Goal: Check status: Check status

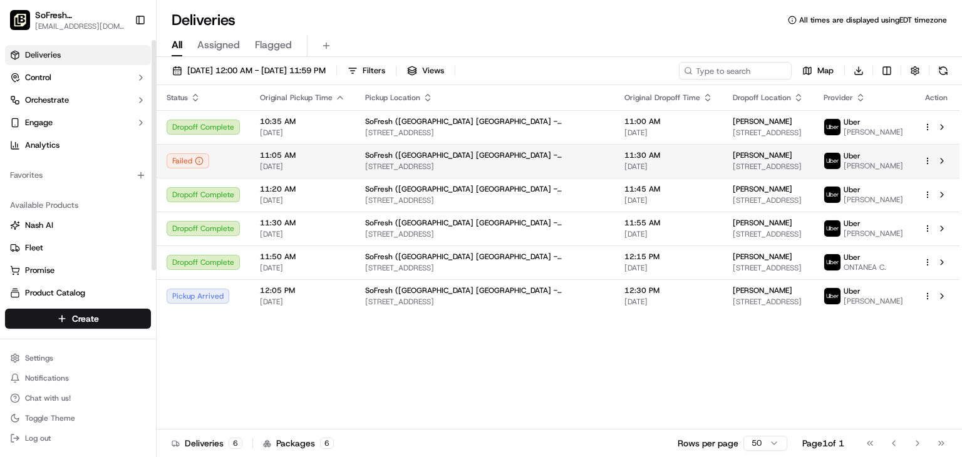
click at [224, 158] on div "Failed" at bounding box center [203, 160] width 73 height 15
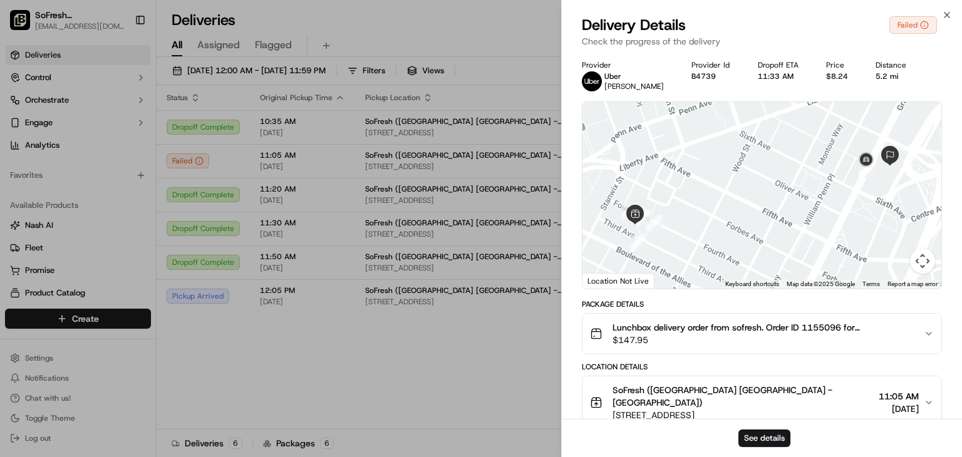
click at [916, 334] on div "Lunchbox delivery order from sofresh. Order ID 1155096 for Stephanie Donehoo. $…" at bounding box center [757, 333] width 334 height 25
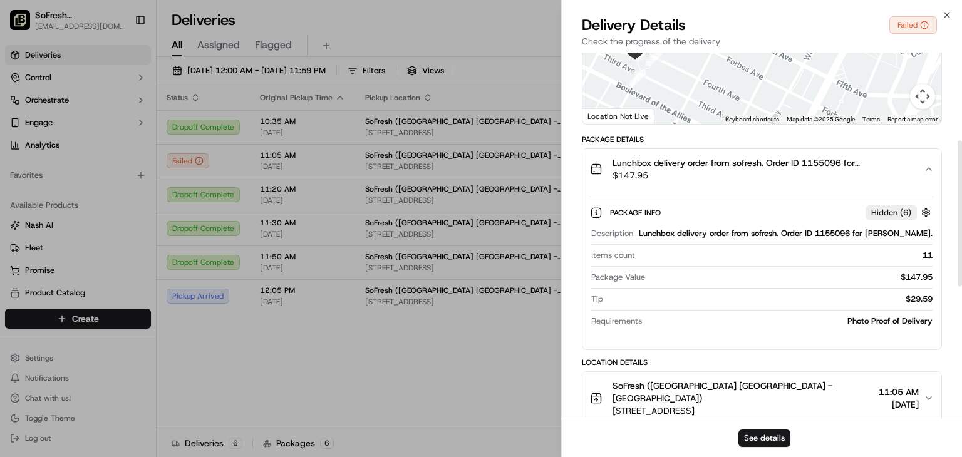
scroll to position [220, 0]
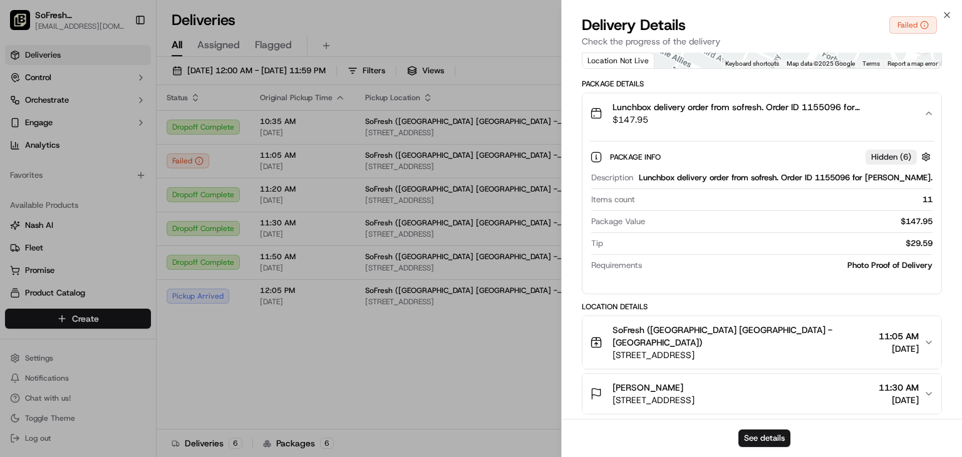
click at [904, 271] on div "Photo Proof of Delivery" at bounding box center [790, 265] width 286 height 11
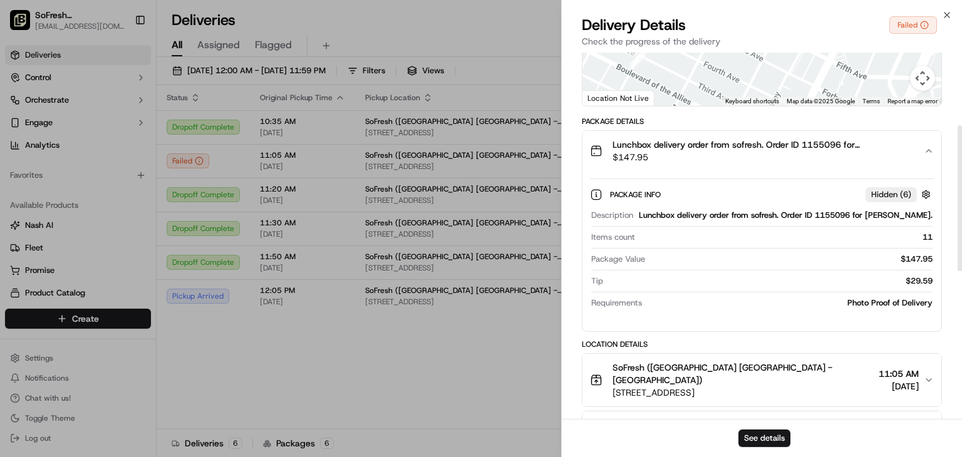
scroll to position [182, 0]
click at [914, 201] on div "Hidden ( 6 )" at bounding box center [890, 195] width 51 height 15
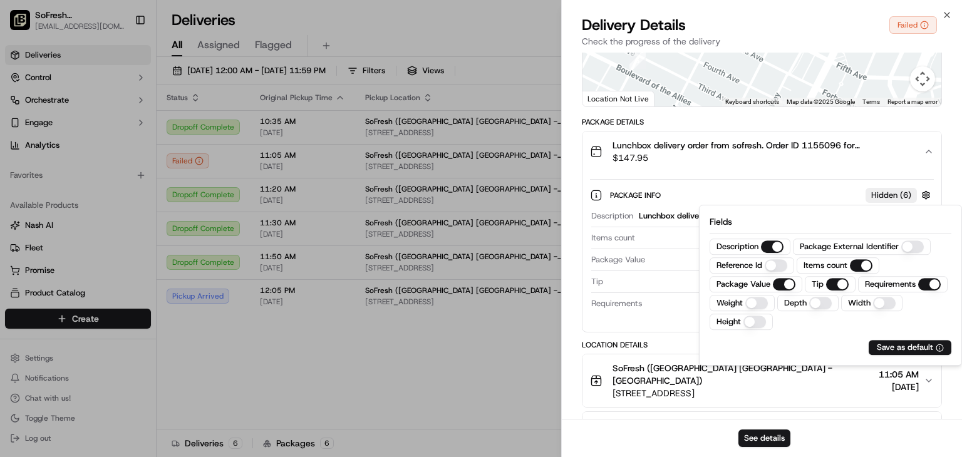
drag, startPoint x: 914, startPoint y: 201, endPoint x: 688, endPoint y: 296, distance: 245.3
click at [688, 287] on div "$29.59" at bounding box center [770, 281] width 324 height 11
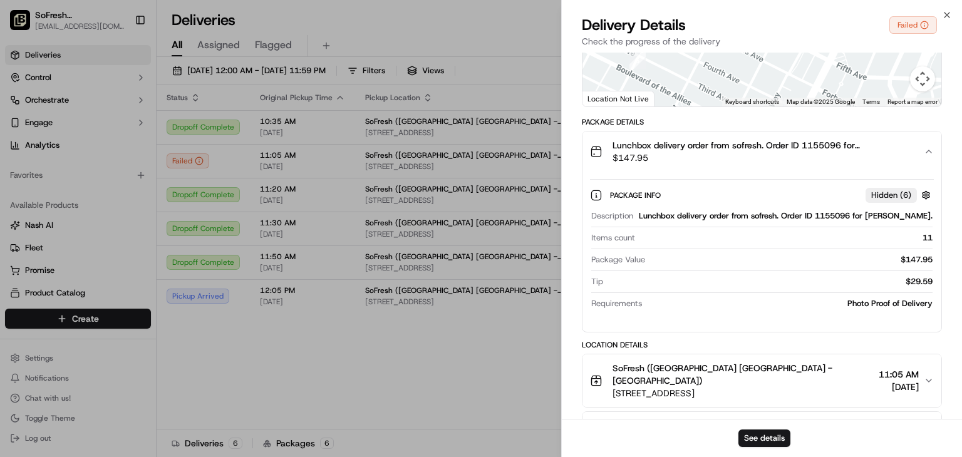
click at [860, 309] on div "Photo Proof of Delivery" at bounding box center [790, 303] width 286 height 11
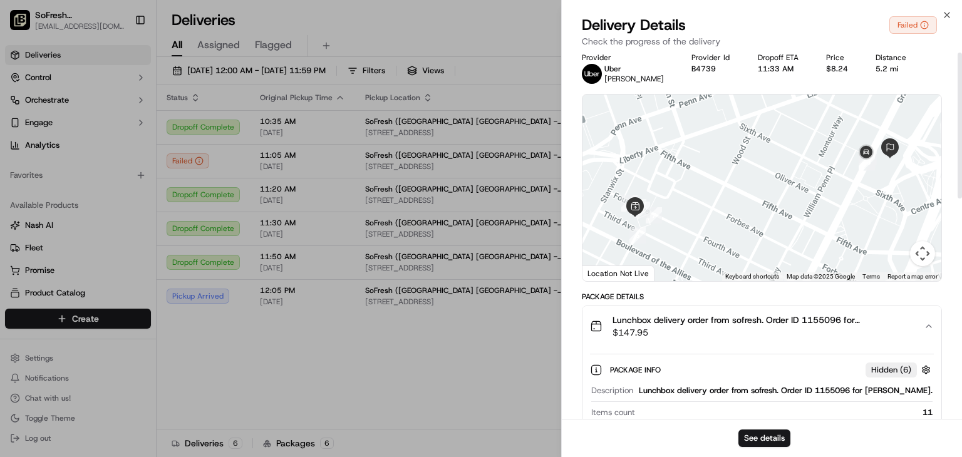
scroll to position [0, 0]
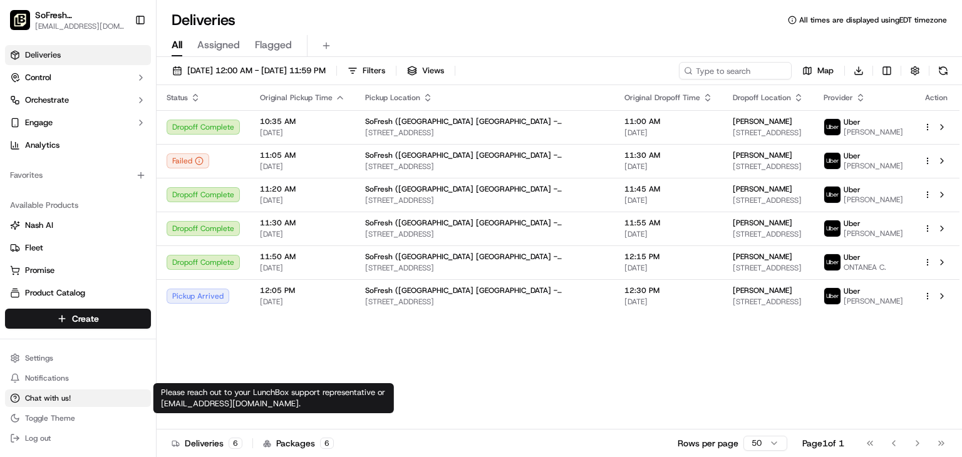
click at [39, 394] on span "Chat with us!" at bounding box center [48, 398] width 46 height 10
click at [63, 397] on span "Chat with us!" at bounding box center [48, 398] width 46 height 10
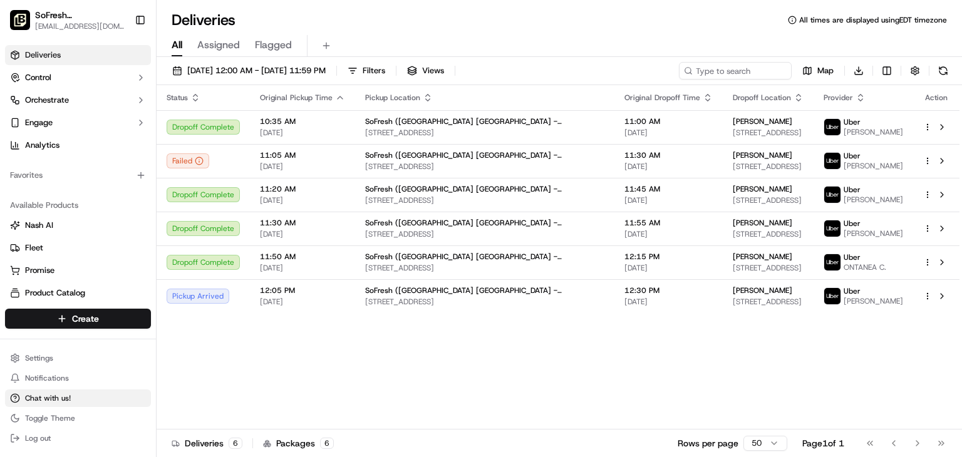
click at [63, 397] on span "Chat with us!" at bounding box center [48, 398] width 46 height 10
